Goal: Communication & Community: Answer question/provide support

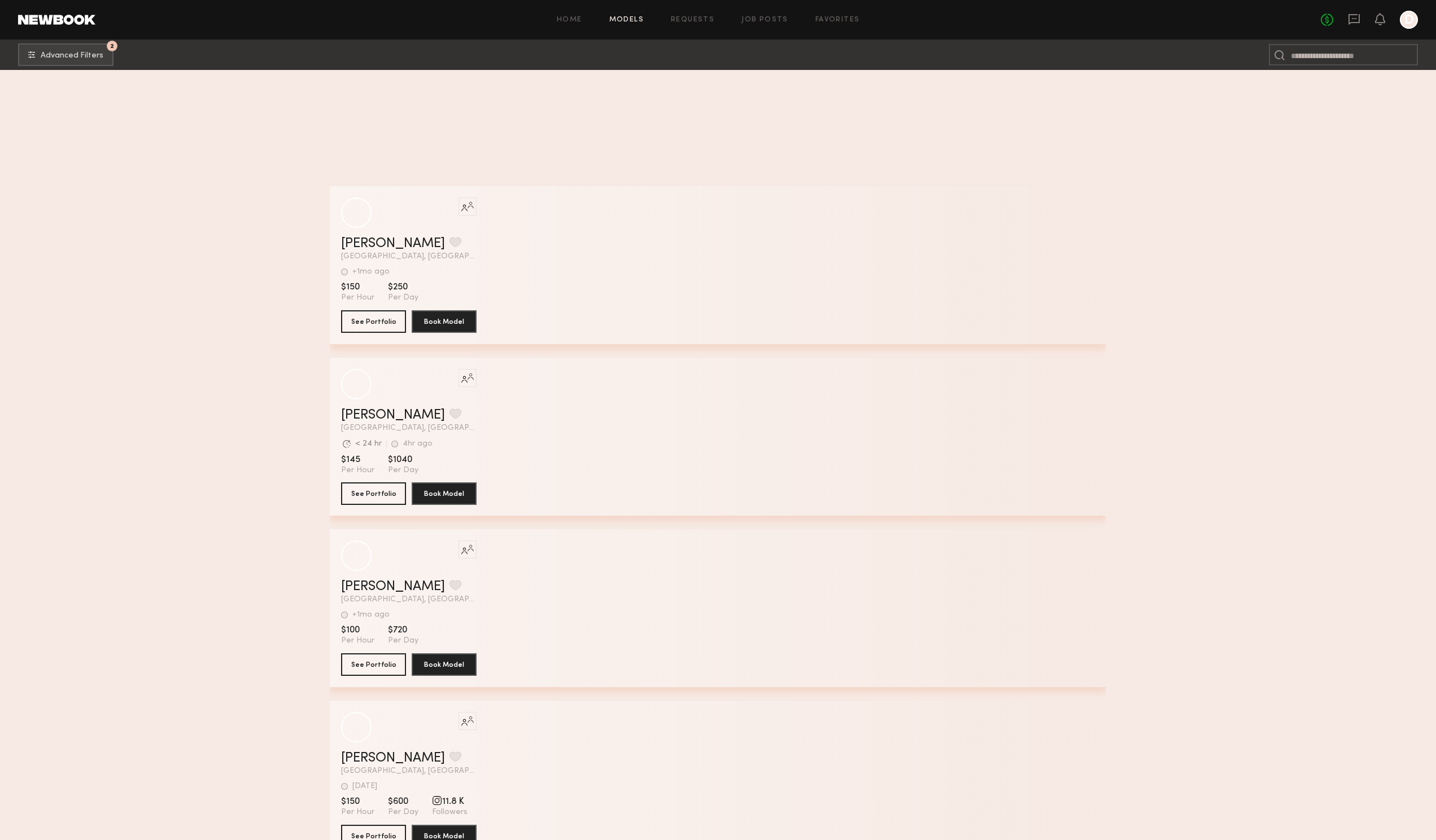
scroll to position [224867, 0]
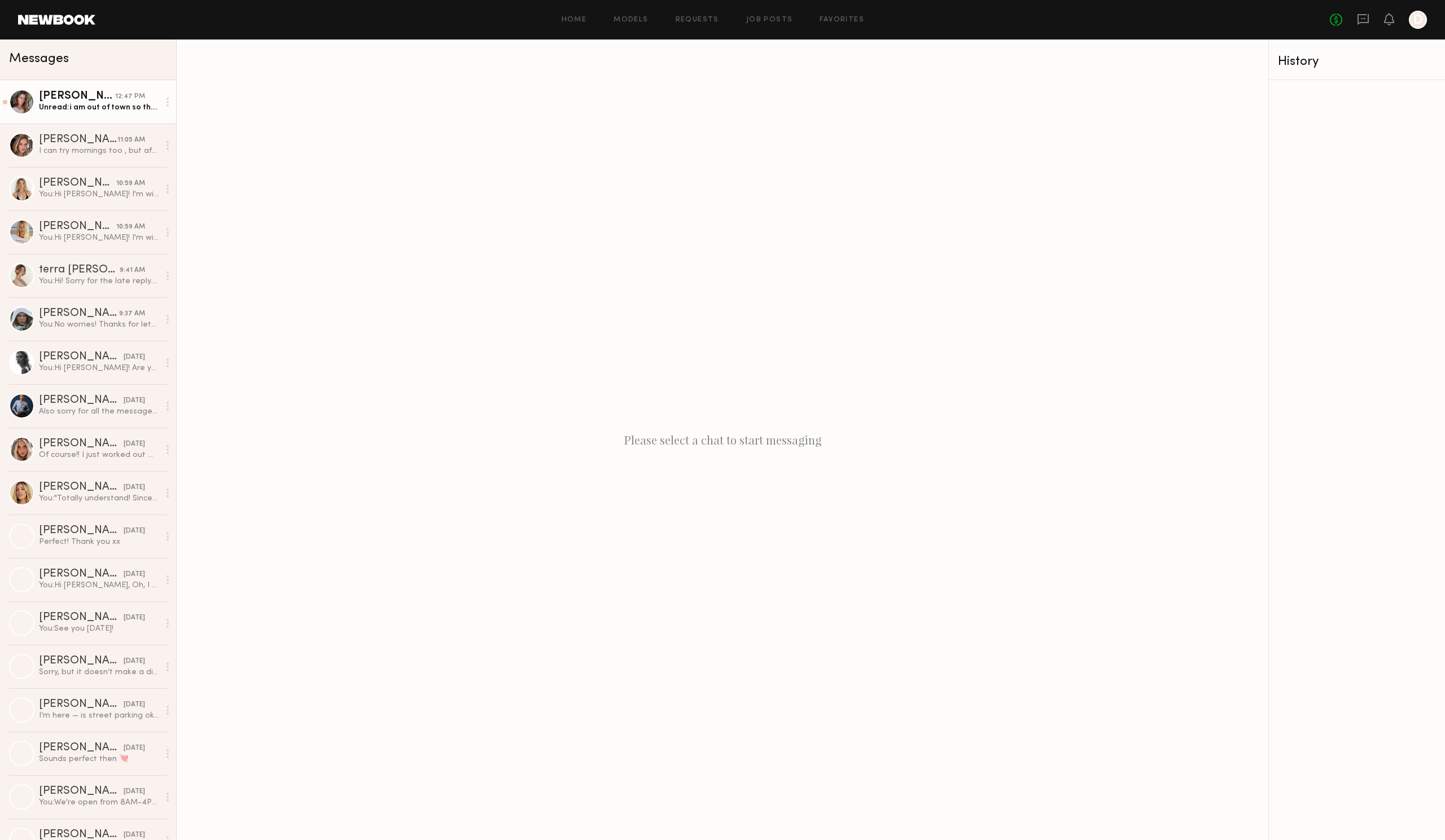
click at [96, 107] on div "Unread: i am out of town so that’s really the only time i have this week" at bounding box center [99, 108] width 120 height 11
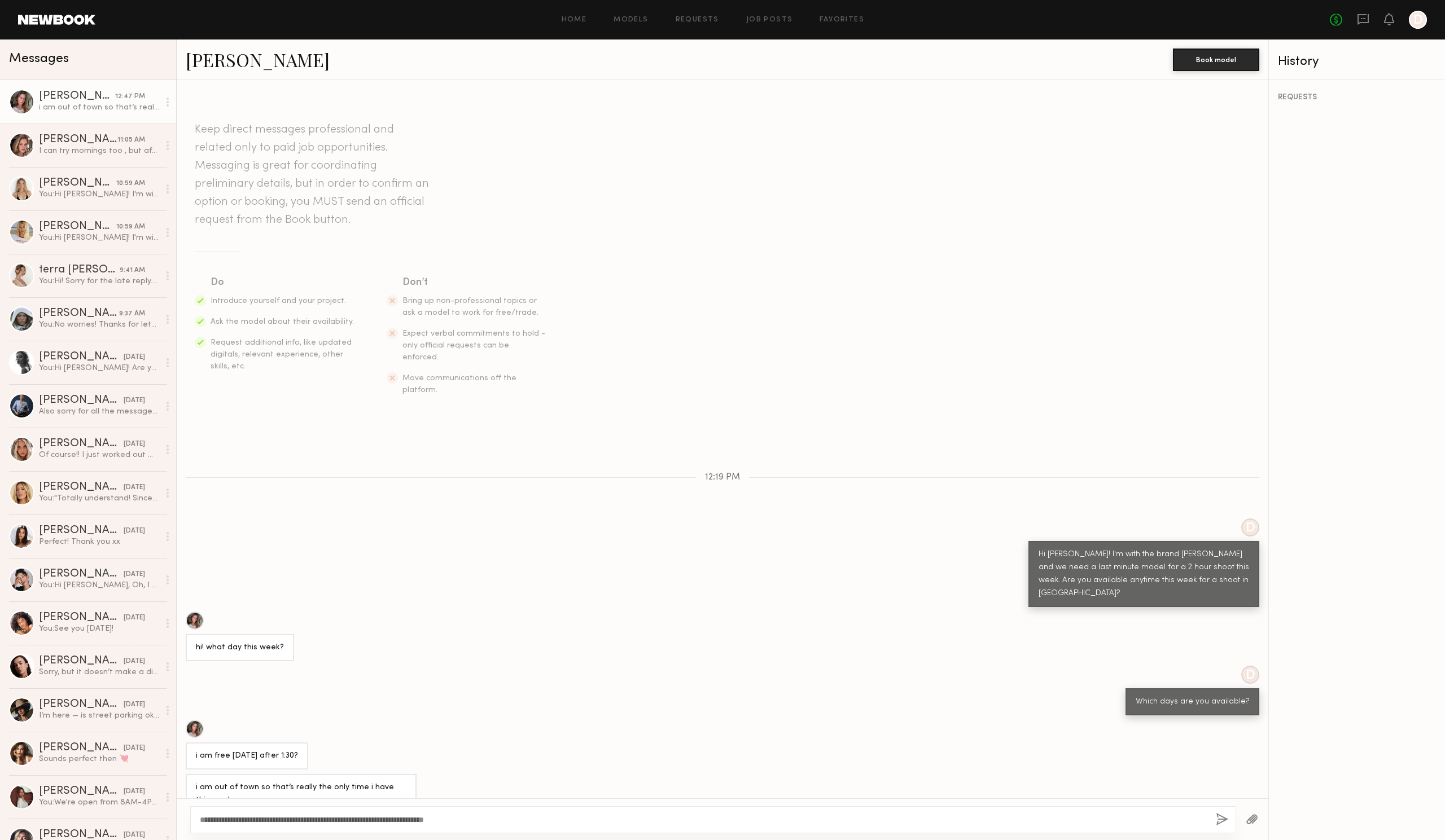
type textarea "**********"
click at [1220, 817] on button "button" at bounding box center [1222, 820] width 12 height 14
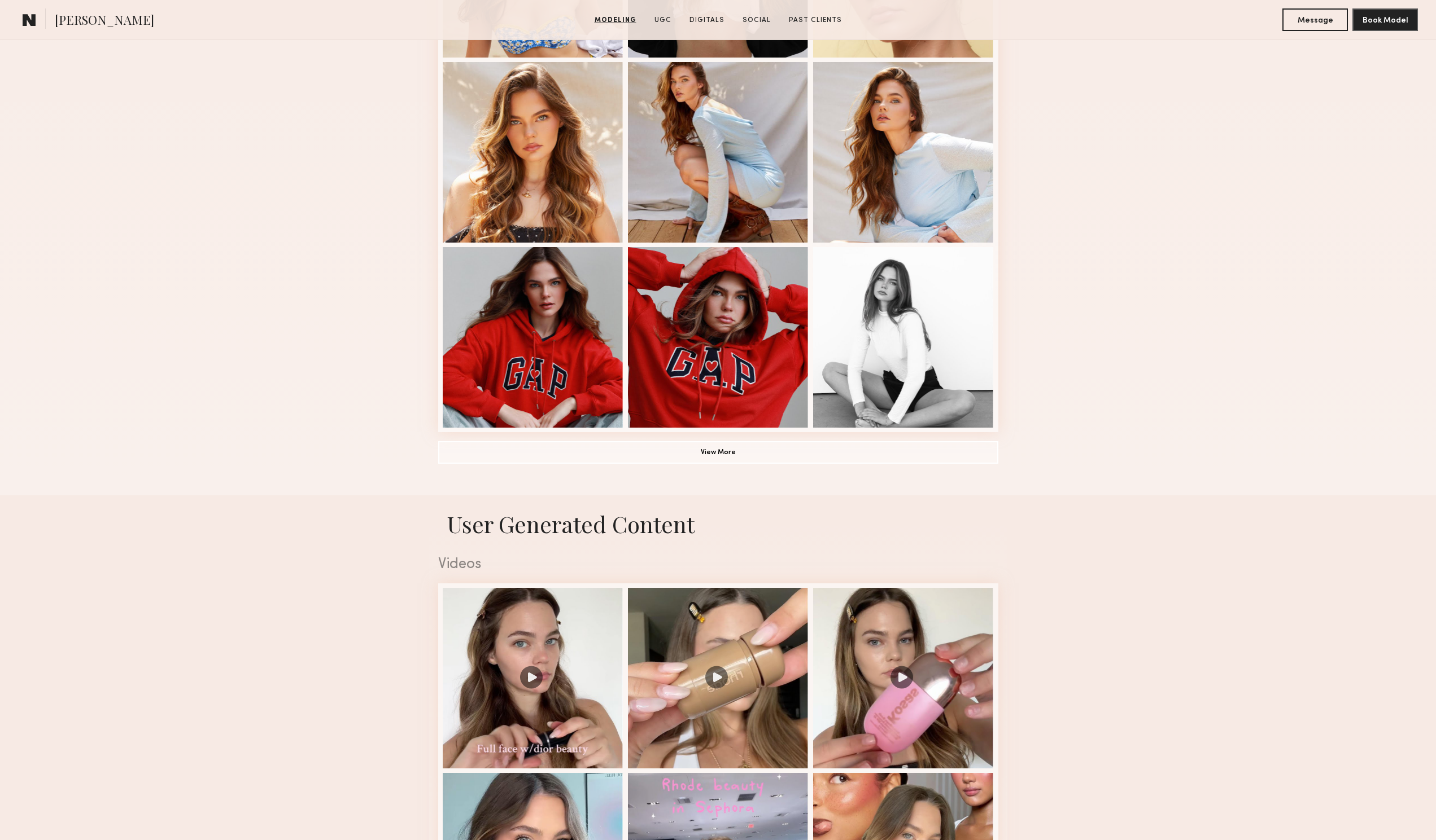
scroll to position [677, 0]
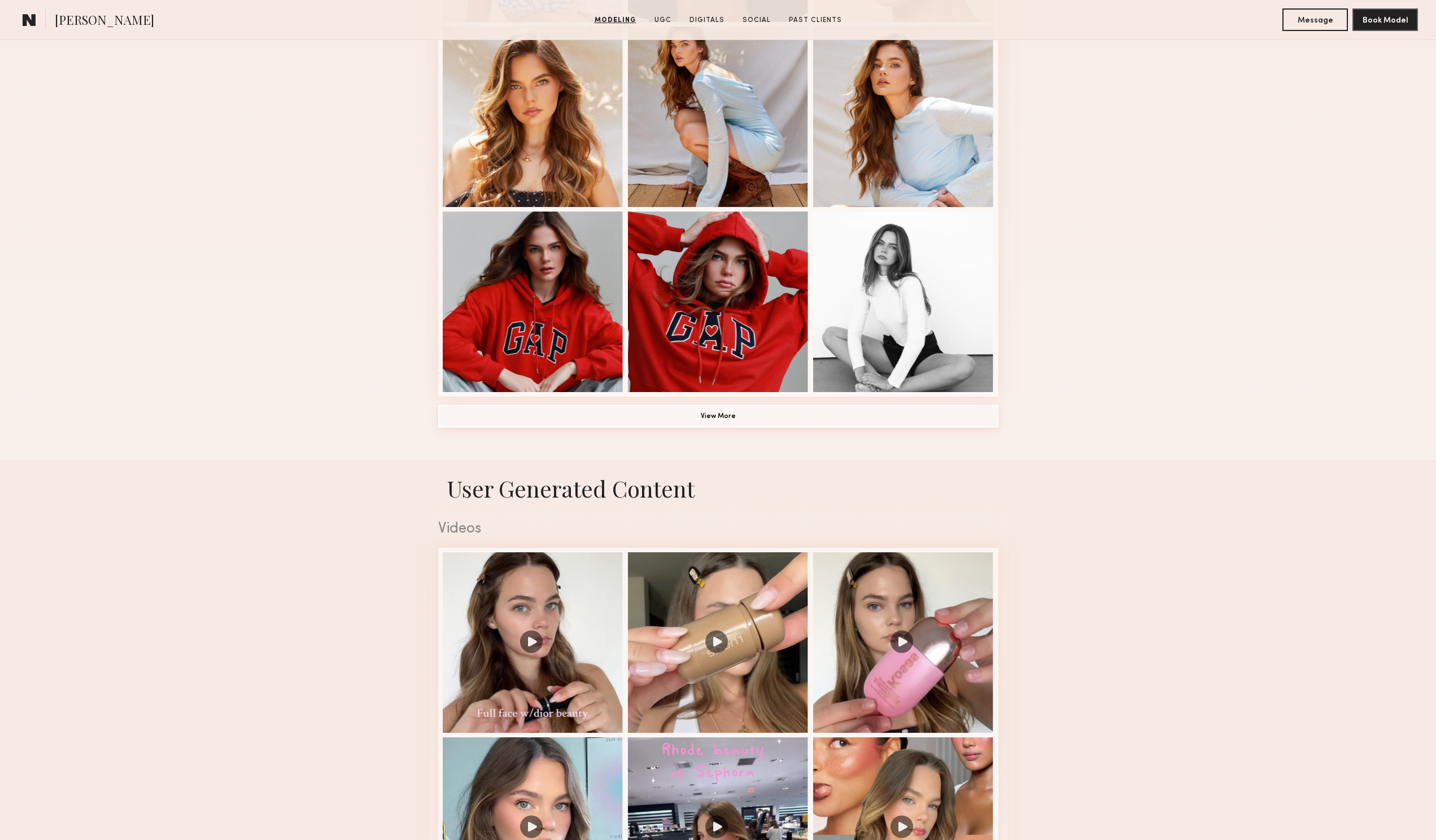
click at [691, 427] on button "View More" at bounding box center [718, 416] width 560 height 22
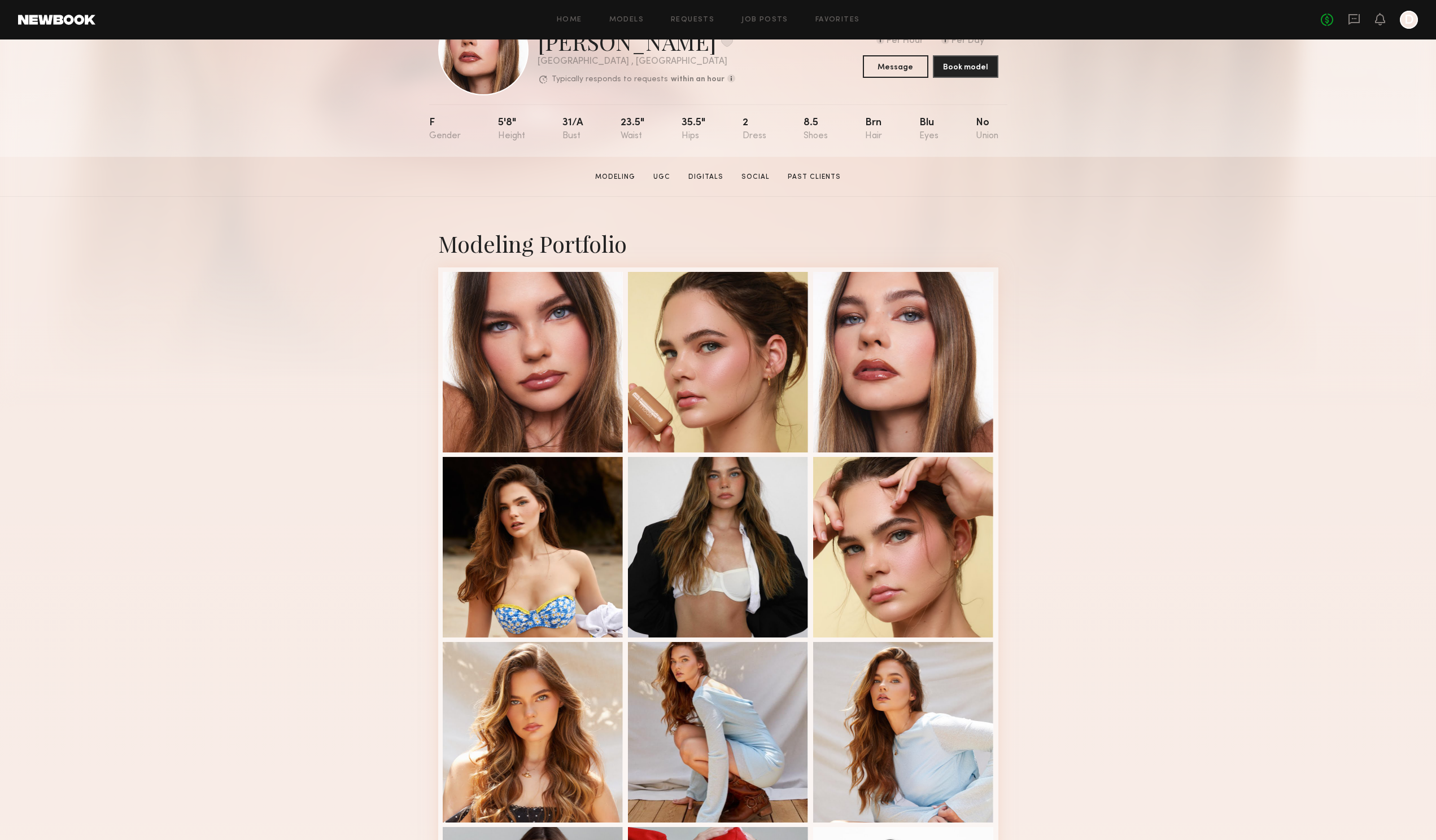
scroll to position [0, 0]
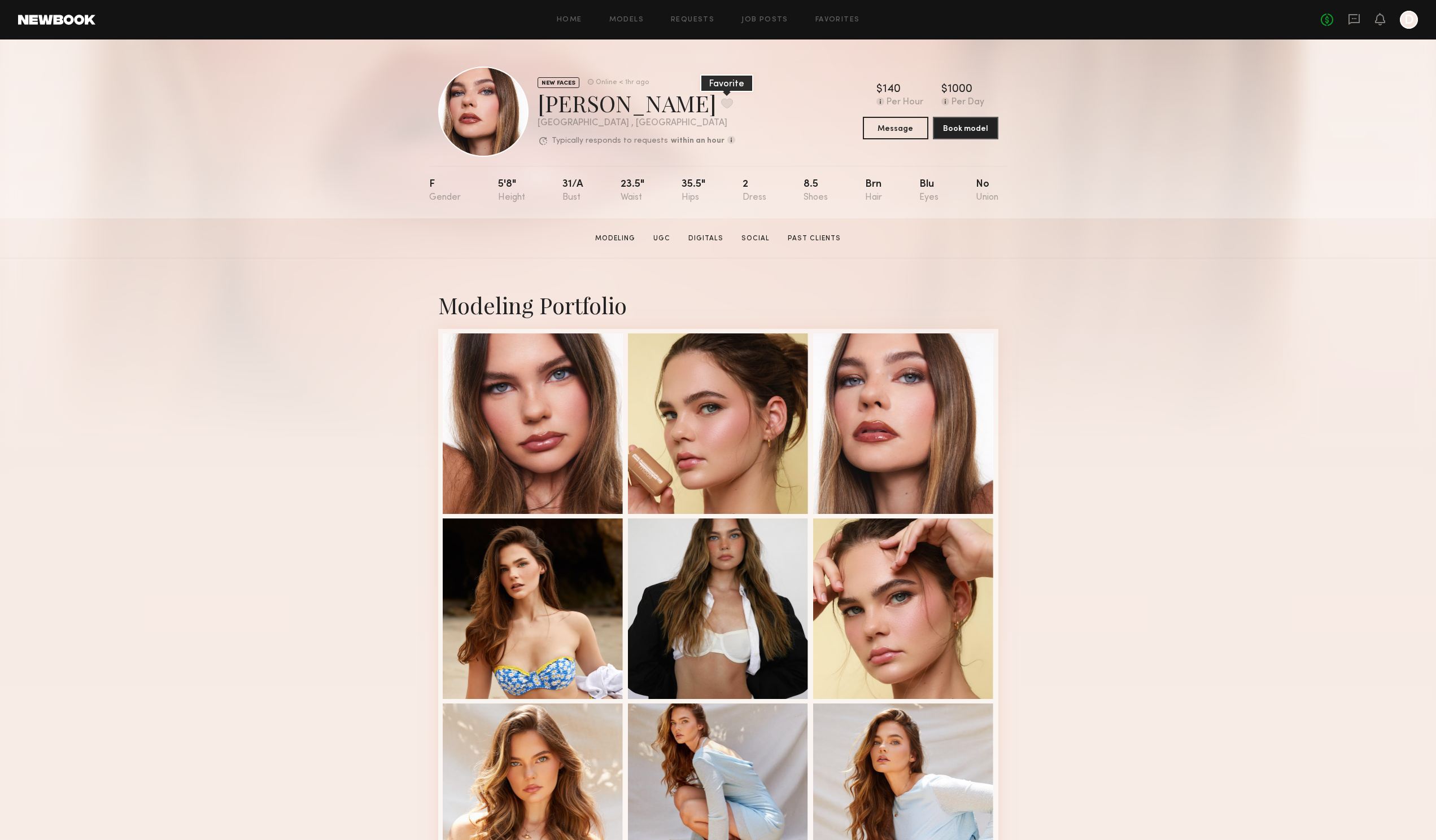
click at [721, 102] on button at bounding box center [727, 103] width 12 height 10
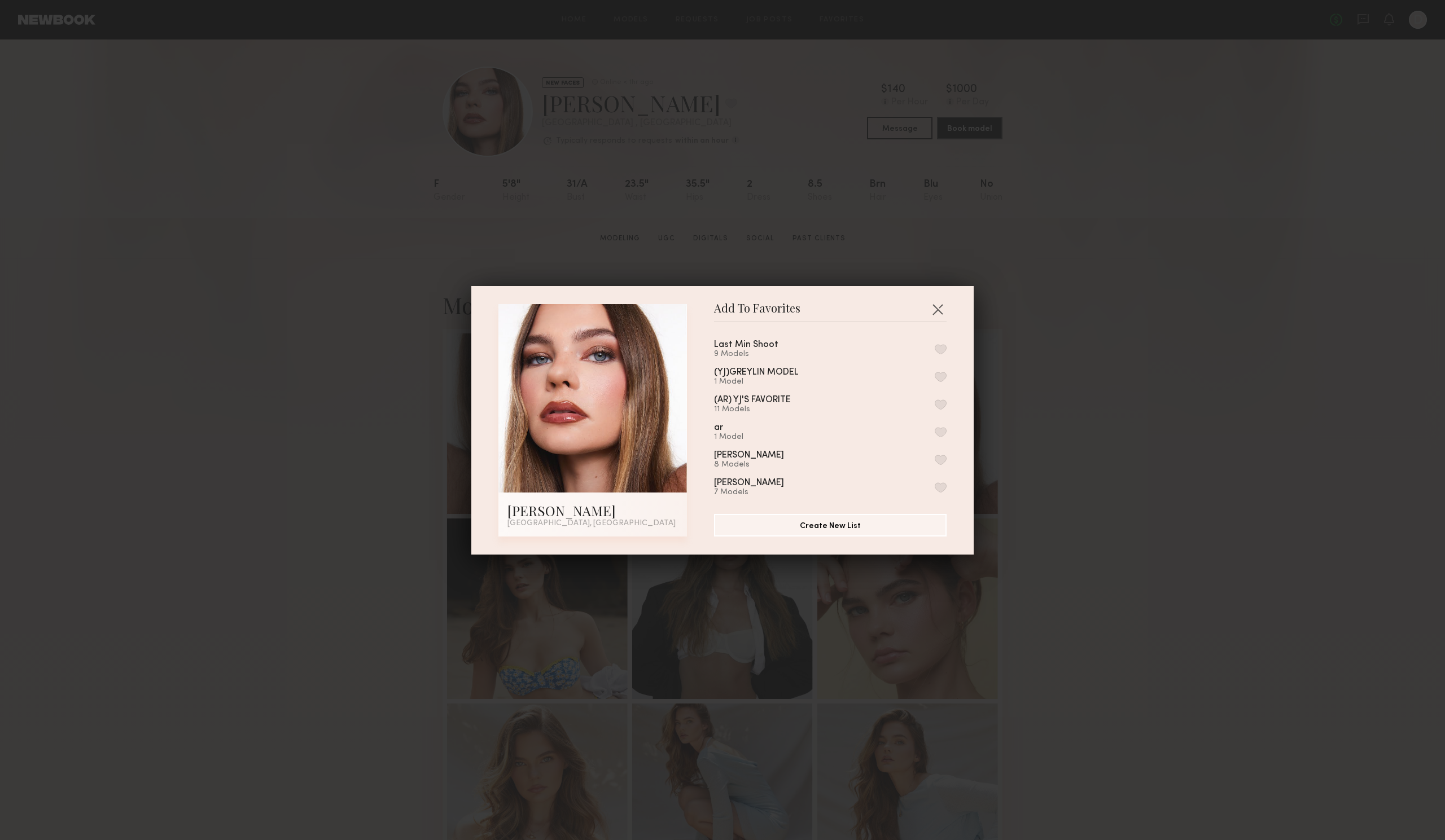
click at [935, 349] on button "button" at bounding box center [941, 349] width 12 height 10
click at [939, 308] on button "button" at bounding box center [938, 309] width 18 height 18
